Goal: Communication & Community: Answer question/provide support

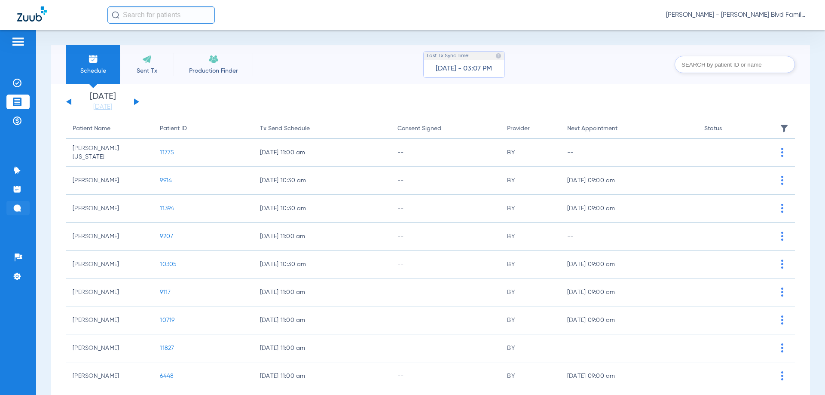
click at [23, 207] on li "Messages 6" at bounding box center [17, 208] width 23 height 15
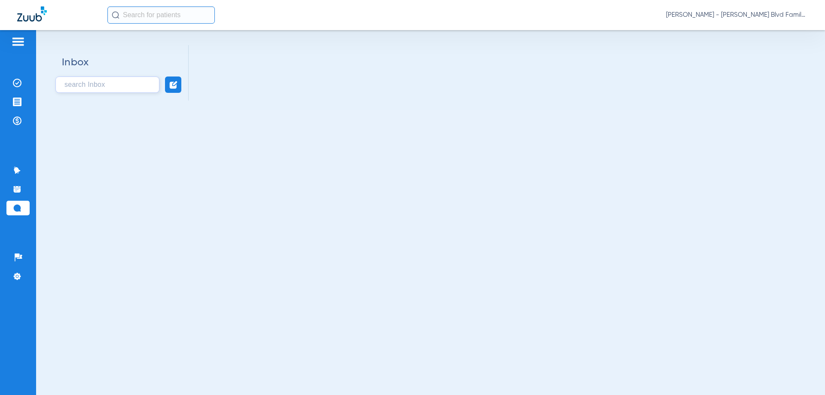
click at [172, 88] on img at bounding box center [173, 84] width 9 height 9
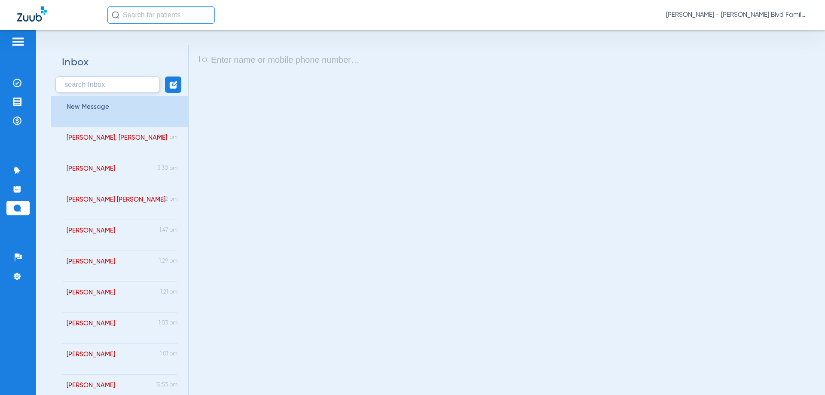
click at [265, 59] on input "text" at bounding box center [506, 60] width 590 height 10
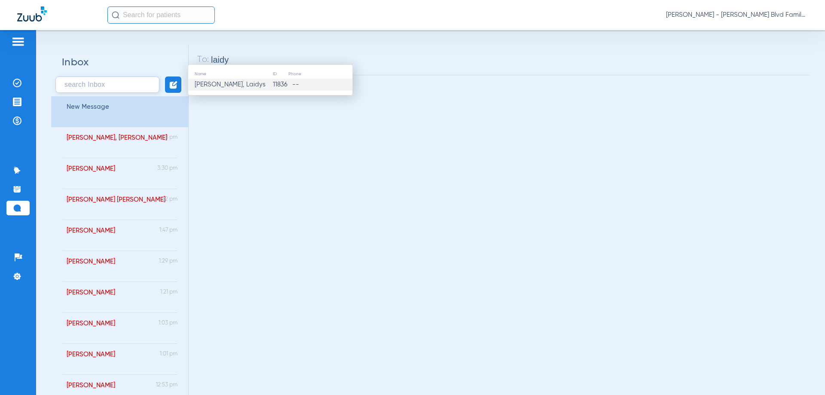
type input "laidy"
click at [240, 85] on span "[PERSON_NAME], Laidys" at bounding box center [233, 84] width 77 height 9
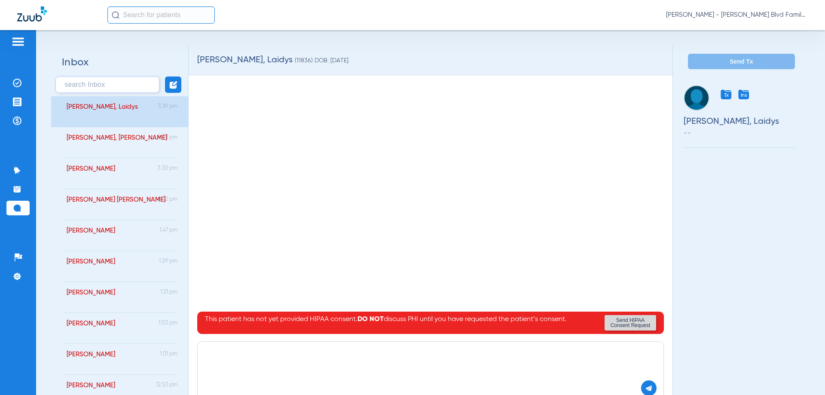
drag, startPoint x: 297, startPoint y: 352, endPoint x: 276, endPoint y: 348, distance: 21.4
click at [295, 352] on textarea at bounding box center [430, 358] width 452 height 22
drag, startPoint x: 370, startPoint y: 371, endPoint x: 342, endPoint y: 354, distance: 33.3
click at [368, 371] on div at bounding box center [430, 371] width 467 height 60
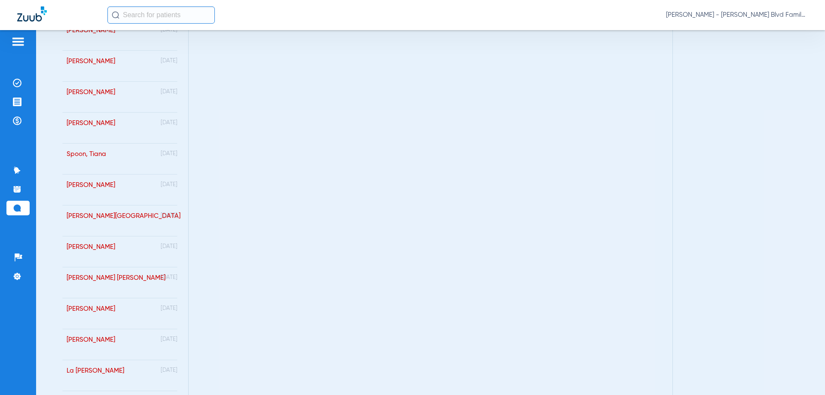
scroll to position [2993, 0]
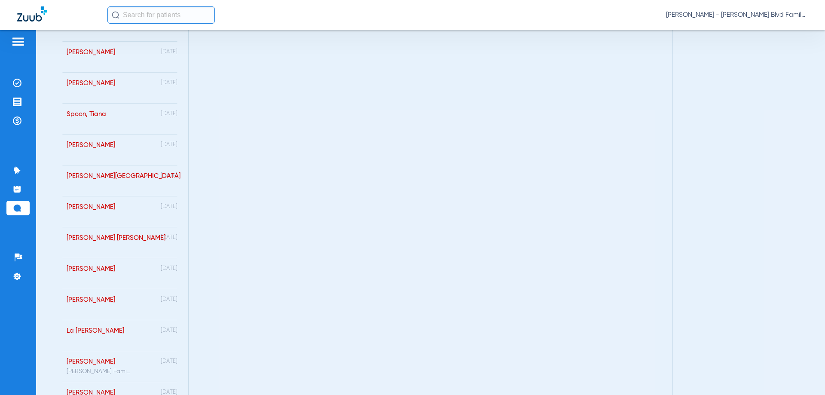
type textarea "Hola esta es la Ofinca Dental " [PERSON_NAME] Blvd Family Dentistry" nos puede …"
click at [817, 73] on div "Inbox [PERSON_NAME], [PERSON_NAME] 3:39 pm [PERSON_NAME], [PERSON_NAME] 3:38 pm…" at bounding box center [430, 212] width 789 height 365
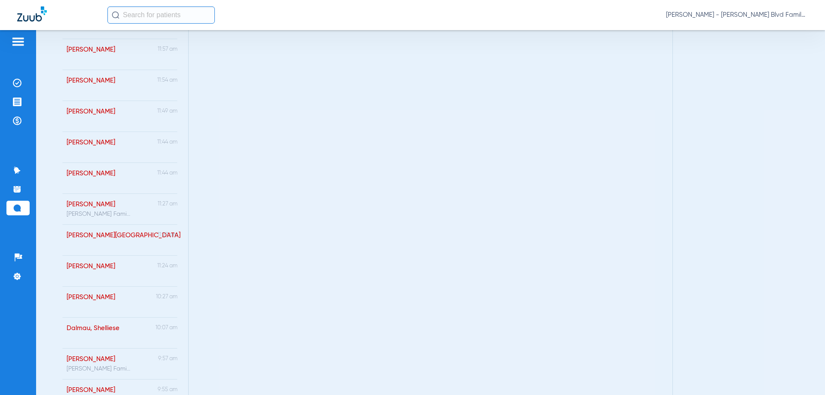
scroll to position [0, 0]
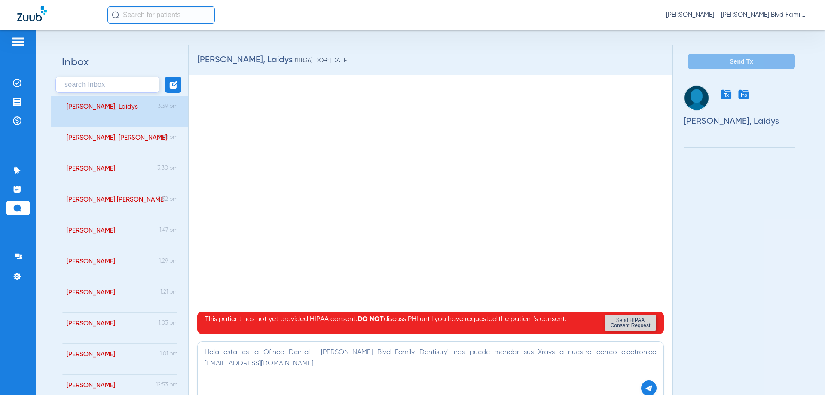
click at [645, 385] on img at bounding box center [649, 388] width 8 height 8
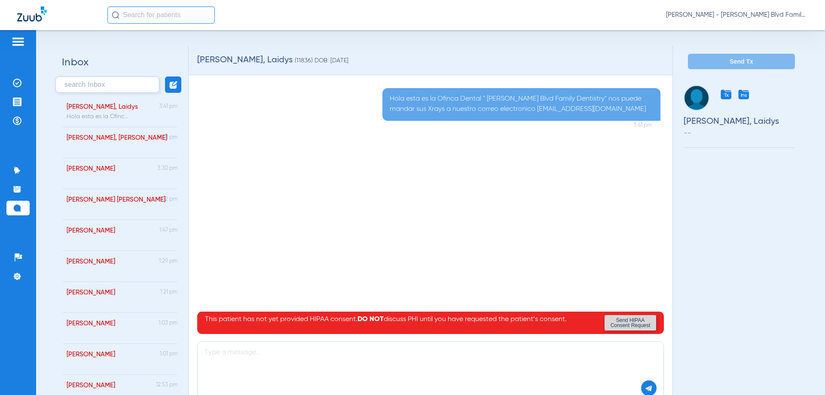
click at [545, 173] on div "Hola esta es la Ofinca Dental " [PERSON_NAME] Blvd Family Dentistry" nos puede …" at bounding box center [430, 197] width 467 height 219
click at [178, 86] on button at bounding box center [173, 84] width 16 height 16
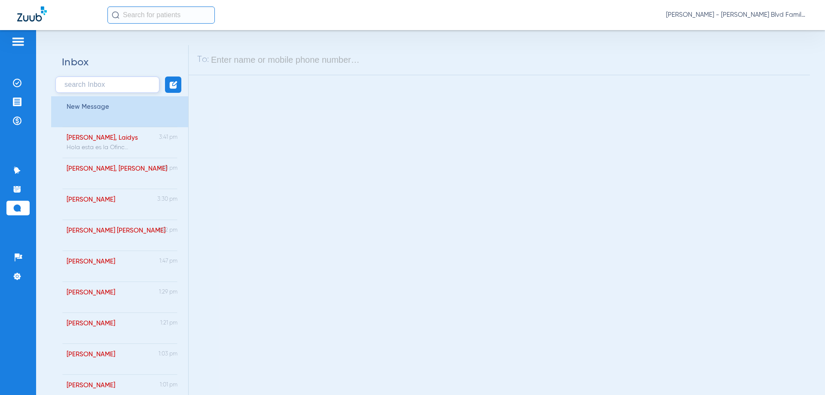
click at [278, 54] on div "To:" at bounding box center [499, 60] width 621 height 30
click at [170, 82] on img at bounding box center [173, 84] width 9 height 9
click at [251, 60] on input "text" at bounding box center [506, 60] width 590 height 10
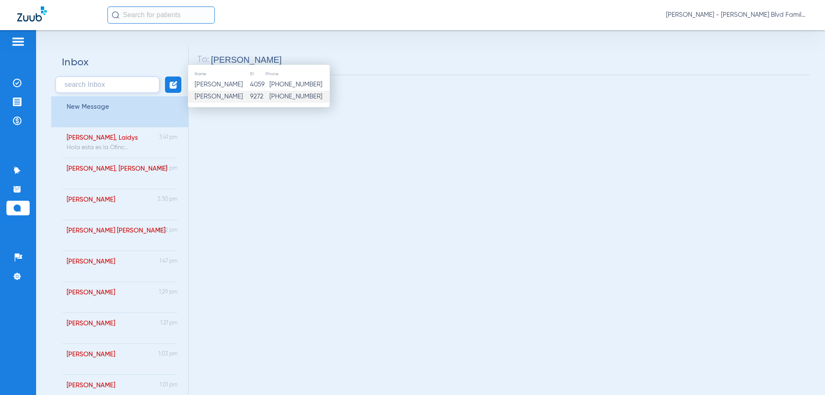
type input "[PERSON_NAME]"
click at [267, 95] on td "[PHONE_NUMBER]" at bounding box center [297, 97] width 64 height 12
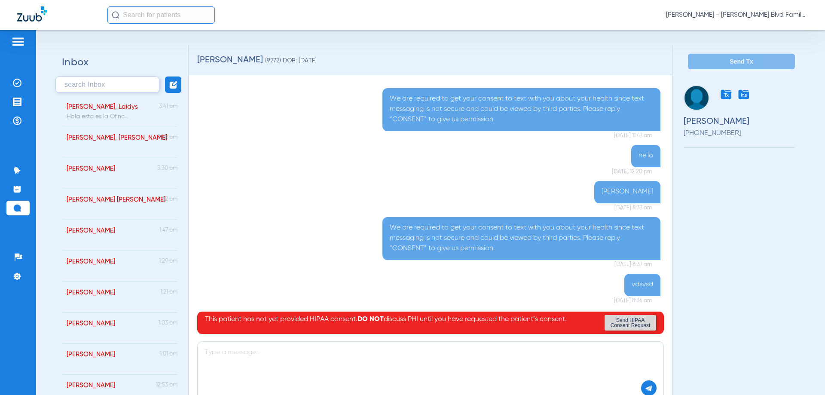
scroll to position [59, 0]
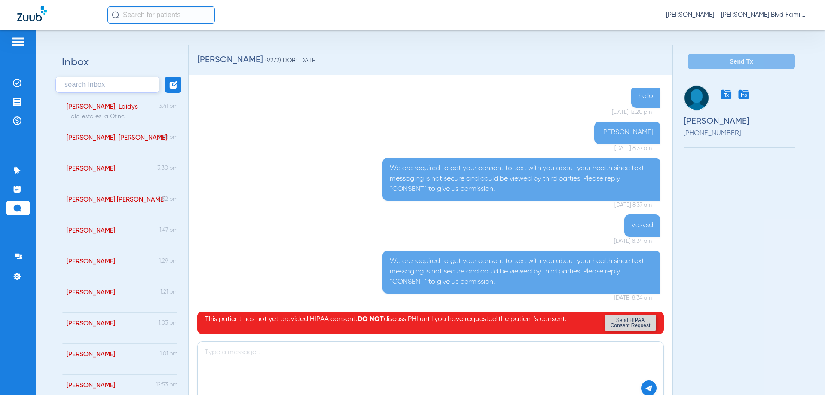
click at [335, 369] on div at bounding box center [430, 371] width 467 height 60
type textarea "hola"
